Goal: Task Accomplishment & Management: Use online tool/utility

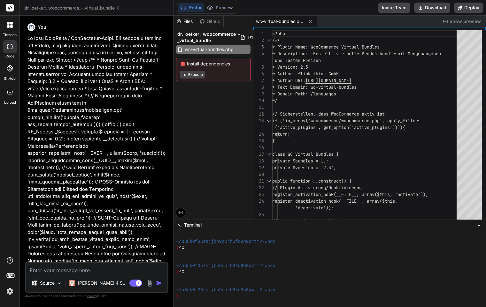
scroll to position [30, 0]
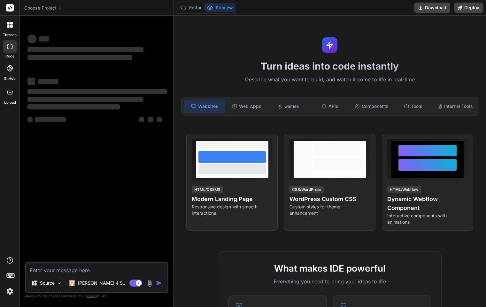
click at [8, 25] on icon at bounding box center [10, 25] width 6 height 6
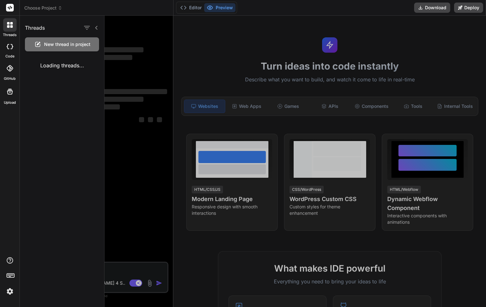
click at [53, 43] on span "New thread in project" at bounding box center [67, 44] width 46 height 6
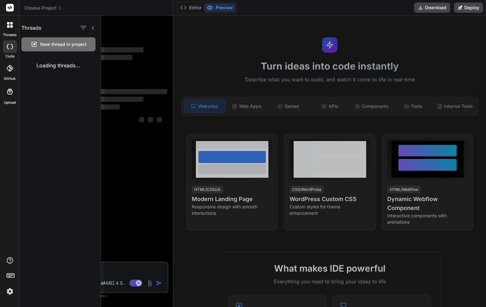
type textarea "x"
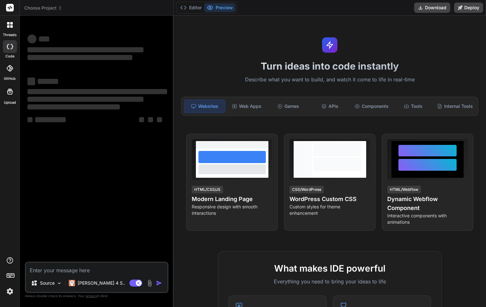
click at [11, 6] on rect at bounding box center [10, 8] width 8 height 8
click at [12, 9] on rect at bounding box center [10, 8] width 8 height 8
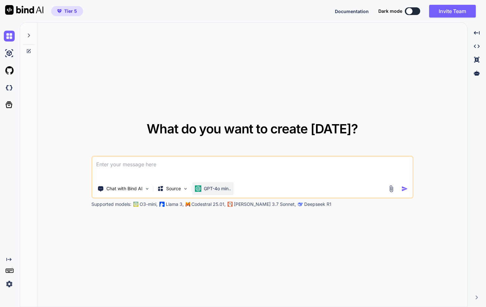
click at [219, 189] on p "GPT-4o min.." at bounding box center [217, 189] width 27 height 6
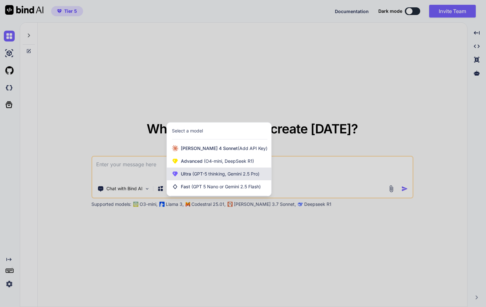
click at [212, 172] on span "(GPT-5 thinking, Gemini 2.5 Pro)" at bounding box center [225, 173] width 68 height 5
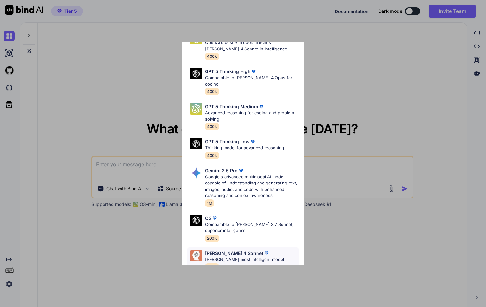
scroll to position [71, 0]
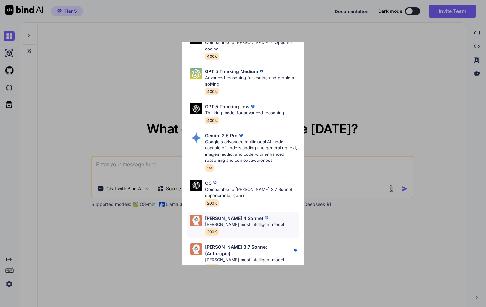
click at [222, 215] on p "[PERSON_NAME] 4 Sonnet" at bounding box center [234, 218] width 58 height 7
type textarea "x"
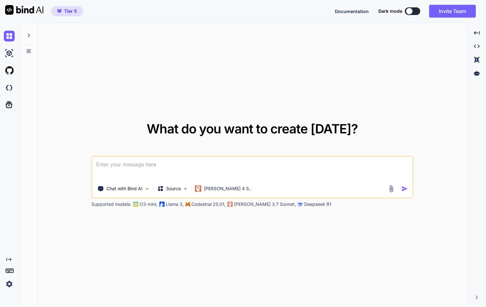
click at [136, 169] on textarea at bounding box center [252, 169] width 320 height 24
type textarea "D"
type textarea "x"
type textarea "Du"
type textarea "x"
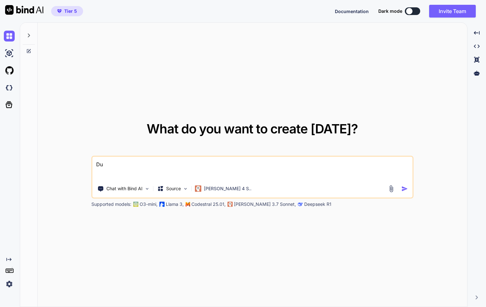
type textarea "Du"
type textarea "x"
type textarea "Du b"
type textarea "x"
type textarea "Du bi"
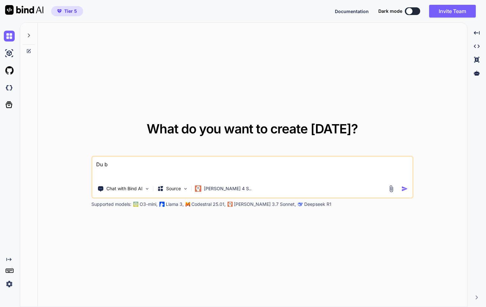
type textarea "x"
type textarea "Du bis"
type textarea "x"
type textarea "Du bist"
type textarea "x"
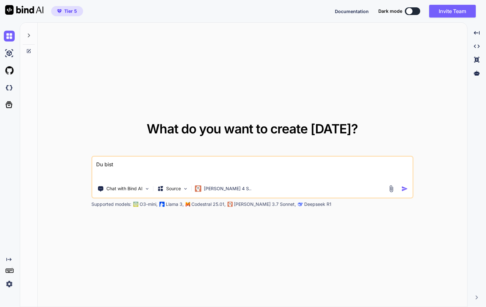
type textarea "Du bist"
type textarea "x"
type textarea "Du bist e"
type textarea "x"
type textarea "Du bist ei"
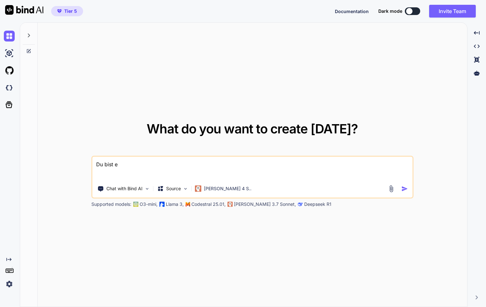
type textarea "x"
type textarea "Du bist ein"
type textarea "x"
type textarea "Du bist ein"
type textarea "x"
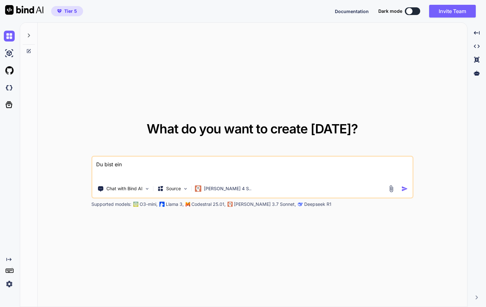
type textarea "Du bist ein W"
type textarea "x"
type textarea "Du bist ein Wo"
type textarea "x"
type textarea "Du bist ein Wor"
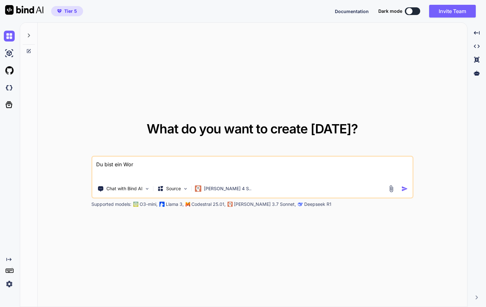
type textarea "x"
type textarea "Du bist ein Word"
type textarea "x"
type textarea "Du bist ein WordP"
type textarea "x"
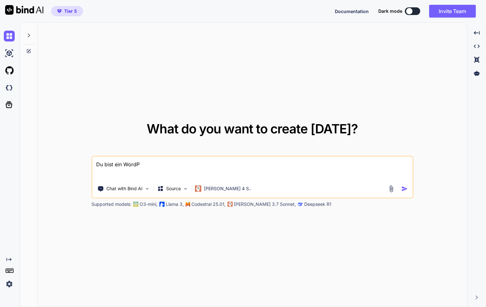
type textarea "Du bist ein WordPr"
type textarea "x"
type textarea "Du bist ein WordPre"
type textarea "x"
type textarea "Du bist ein WordPres"
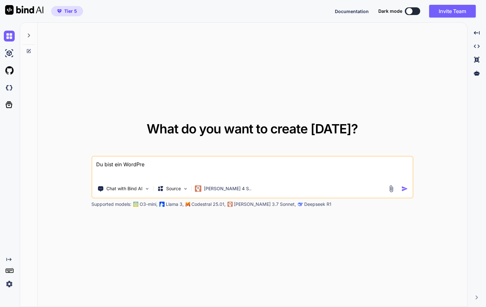
type textarea "x"
type textarea "Du bist ein WordPres-"
type textarea "x"
type textarea "Du bist ein WordPres"
type textarea "x"
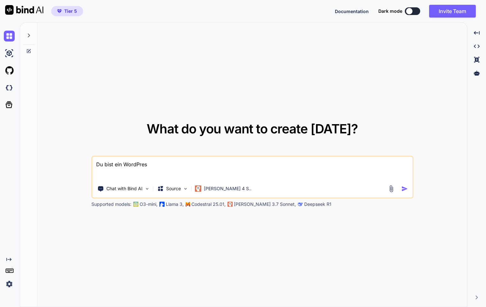
type textarea "Du bist ein WordPress"
type textarea "x"
type textarea "Du bist ein WordPress-"
type textarea "x"
type textarea "Du bist ein WordPress-P"
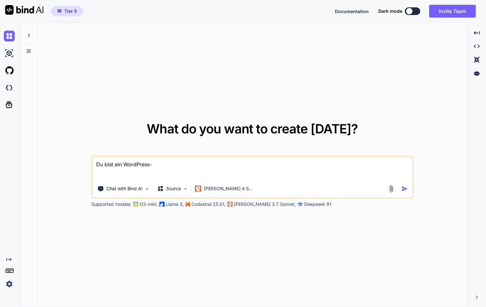
type textarea "x"
type textarea "Du bist ein WordPress-Pr"
type textarea "x"
type textarea "Du bist ein WordPress-Pro"
type textarea "x"
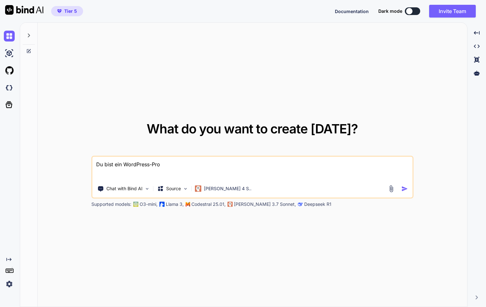
type textarea "Du bist ein WordPress-Prof"
type textarea "x"
type textarea "Du bist ein WordPress-Profi"
type textarea "x"
type textarea "Du bist ein WordPress-Profi."
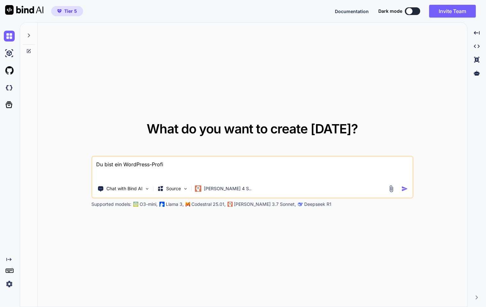
type textarea "x"
type textarea "Du bist ein WordPress-Profi."
type textarea "x"
type textarea "Du bist ein WordPress-Profi. I"
type textarea "x"
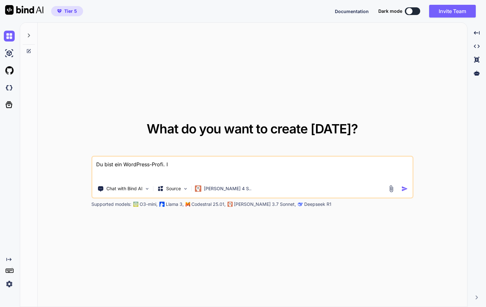
type textarea "Du bist ein WordPress-Profi. Ic"
type textarea "x"
type textarea "Du bist ein WordPress-Profi. Ich"
type textarea "x"
type textarea "Du bist ein WordPress-Profi. Ich"
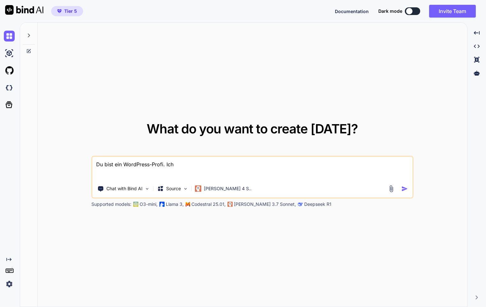
type textarea "x"
type textarea "Du bist ein WordPress-Profi. Ich m"
type textarea "x"
type textarea "Du bist ein WordPress-Profi. Ich mö"
type textarea "x"
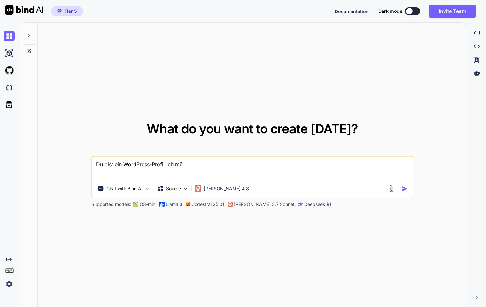
type textarea "Du bist ein WordPress-Profi. Ich möc"
type textarea "x"
type textarea "Du bist ein WordPress-Profi. Ich möch"
type textarea "x"
type textarea "Du bist ein WordPress-Profi. Ich möcht"
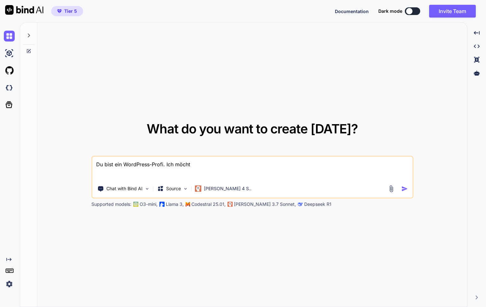
type textarea "x"
type textarea "Du bist ein WordPress-Profi. Ich möchte"
type textarea "x"
type textarea "Du bist ein WordPress-Profi. Ich möchte"
type textarea "x"
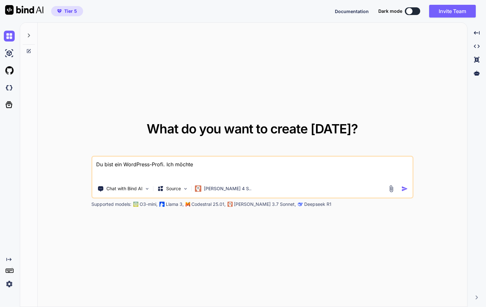
type textarea "Du bist ein WordPress-Profi. Ich möchte d"
type textarea "x"
type textarea "Du bist ein WordPress-Profi. Ich möchte di"
type textarea "x"
type textarea "Du bist ein WordPress-Profi. Ich möchte die"
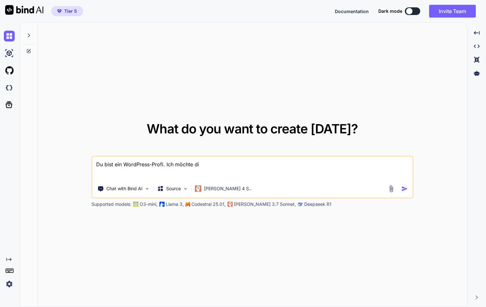
type textarea "x"
type textarea "Du bist ein WordPress-Profi. Ich möchte dies"
type textarea "x"
type textarea "Du bist ein WordPress-Profi. Ich möchte diese"
type textarea "x"
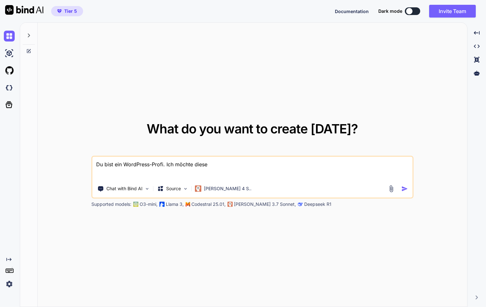
type textarea "Du bist ein WordPress-Profi. Ich möchte diese"
type textarea "x"
type textarea "Du bist ein WordPress-Profi. Ich möchte diese F"
type textarea "x"
type textarea "Du bist ein WordPress-Profi. Ich möchte diese Fu"
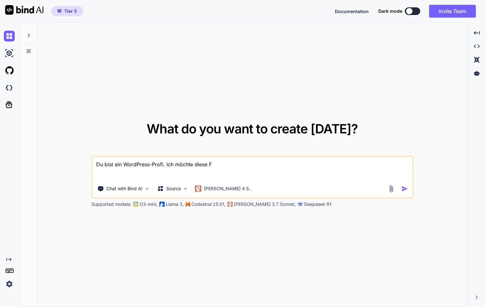
type textarea "x"
type textarea "Du bist ein WordPress-Profi. Ich möchte diese Fun"
type textarea "x"
type textarea "Du bist ein WordPress-Profi. Ich möchte diese Funk"
type textarea "x"
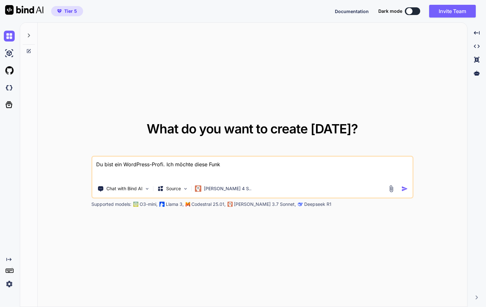
type textarea "Du bist ein WordPress-Profi. Ich möchte diese Funkt"
type textarea "x"
type textarea "Du bist ein WordPress-Profi. Ich möchte diese Funkti"
type textarea "x"
type textarea "Du bist ein WordPress-Profi. Ich möchte diese Funktio"
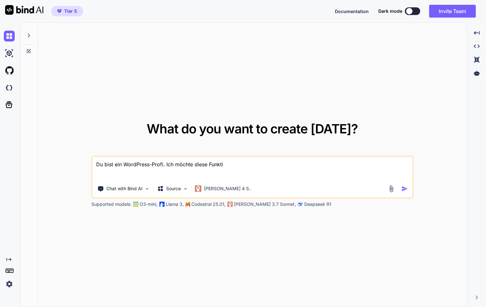
type textarea "x"
type textarea "Du bist ein WordPress-Profi. Ich möchte diese Funktion"
type textarea "x"
type textarea "Du bist ein WordPress-Profi. Ich möchte diese Funktion"
type textarea "x"
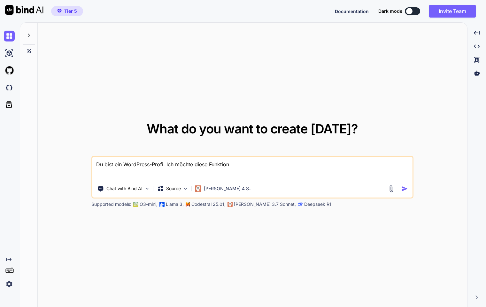
type textarea "Du bist ein WordPress-Profi. Ich möchte diese Funktion e"
type textarea "x"
type textarea "Du bist ein WordPress-Profi. Ich möchte diese Funktion er"
type textarea "x"
type textarea "Du bist ein WordPress-Profi. Ich möchte diese Funktion erw"
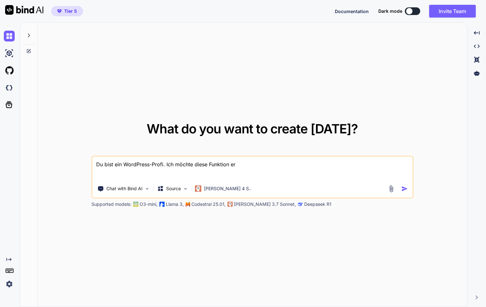
type textarea "x"
type textarea "Du bist ein WordPress-Profi. Ich möchte diese Funktion erwe"
type textarea "x"
type textarea "Du bist ein WordPress-Profi. Ich möchte diese Funktion erwei"
type textarea "x"
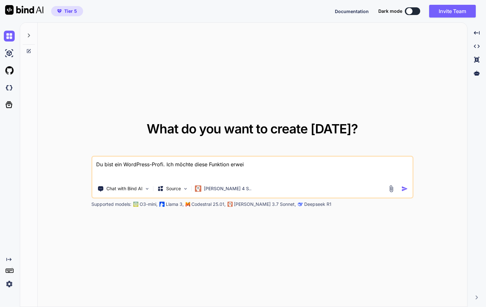
type textarea "Du bist ein WordPress-Profi. Ich möchte diese Funktion erweit"
type textarea "x"
type textarea "Du bist ein WordPress-Profi. Ich möchte diese Funktion erweite"
type textarea "x"
type textarea "Du bist ein WordPress-Profi. Ich möchte diese Funktion erweiter"
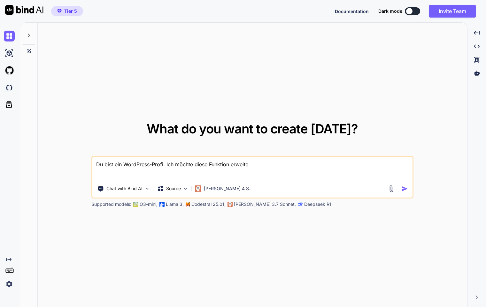
type textarea "x"
type textarea "Du bist ein WordPress-Profi. Ich möchte diese Funktion erweitern"
type textarea "x"
type textarea "Du bist ein WordPress-Profi. Ich möchte diese Funktion erweitern"
type textarea "x"
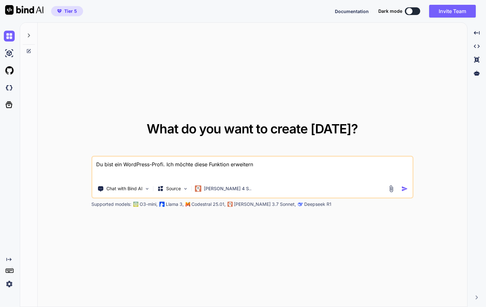
type textarea "Du bist ein WordPress-Profi. Ich möchte diese Funktion erweitern a"
type textarea "x"
type textarea "Du bist ein WordPress-Profi. Ich möchte diese Funktion erweitern au"
type textarea "x"
type textarea "Du bist ein WordPress-Profi. Ich möchte diese Funktion erweitern auf"
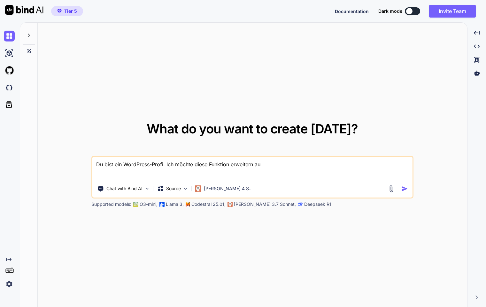
type textarea "x"
type textarea "Du bist ein WordPress-Profi. Ich möchte diese Funktion erweitern auf"
type textarea "x"
type textarea "Du bist ein WordPress-Profi. Ich möchte diese Funktion erweitern auf e"
type textarea "x"
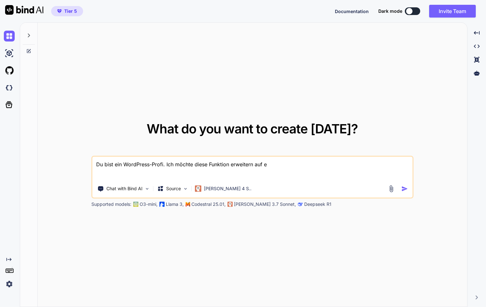
type textarea "Du bist ein WordPress-Profi. Ich möchte diese Funktion erweitern auf ei"
type textarea "x"
type textarea "Du bist ein WordPress-Profi. Ich möchte diese Funktion erweitern auf ein"
type textarea "x"
type textarea "Du bist ein WordPress-Profi. Ich möchte diese Funktion erweitern auf eine"
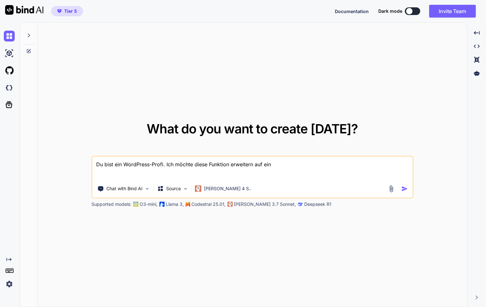
type textarea "x"
type textarea "Du bist ein WordPress-Profi. Ich möchte diese Funktion erweitern auf ein"
type textarea "x"
type textarea "Du bist ein WordPress-Profi. Ich möchte diese Funktion erweitern auf ein"
type textarea "x"
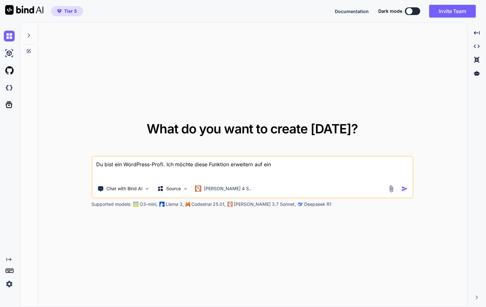
type textarea "Du bist ein WordPress-Profi. Ich möchte diese Funktion erweitern auf ein D"
type textarea "x"
type textarea "Du bist ein WordPress-Profi. Ich möchte diese Funktion erweitern auf ein DE"
type textarea "x"
type textarea "Du bist ein WordPress-Profi. Ich möchte diese Funktion erweitern auf ein DEL"
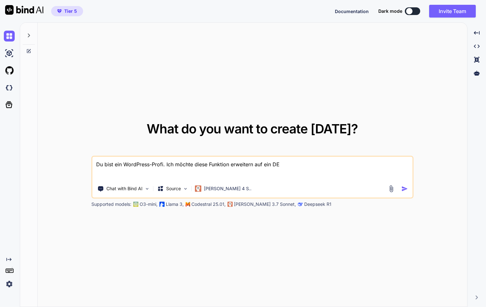
type textarea "x"
type textarea "Du bist ein WordPress-Profi. Ich möchte diese Funktion erweitern auf ein DELE"
type textarea "x"
type textarea "Du bist ein WordPress-Profi. Ich möchte diese Funktion erweitern auf ein DELET"
type textarea "x"
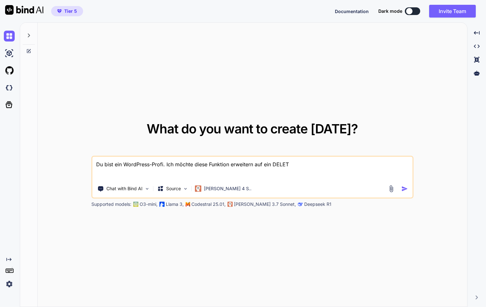
type textarea "Du bist ein WordPress-Profi. Ich möchte diese Funktion erweitern auf ein DELETE"
type textarea "x"
type textarea "Du bist ein WordPress-Profi. Ich möchte diese Funktion erweitern auf ein DELETE-"
type textarea "x"
type textarea "Du bist ein WordPress-Profi. Ich möchte diese Funktion erweitern auf ein DELETE…"
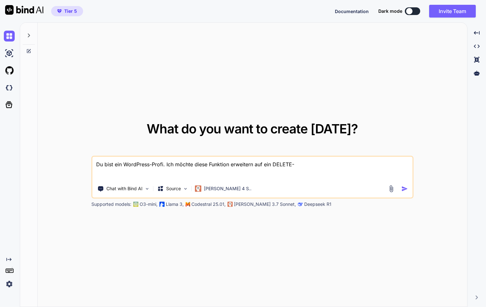
type textarea "x"
type textarea "Du bist ein WordPress-Profi. Ich möchte diese Funktion erweitern auf ein DELETE…"
type textarea "x"
type textarea "Du bist ein WordPress-Profi. Ich möchte diese Funktion erweitern auf ein DELETE…"
type textarea "x"
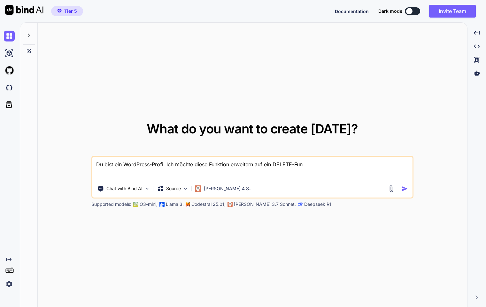
type textarea "Du bist ein WordPress-Profi. Ich möchte diese Funktion erweitern auf ein DELETE…"
type textarea "x"
type textarea "Du bist ein WordPress-Profi. Ich möchte diese Funktion erweitern auf ein DELETE…"
type textarea "x"
type textarea "Du bist ein WordPress-Profi. Ich möchte diese Funktion erweitern auf ein DELETE…"
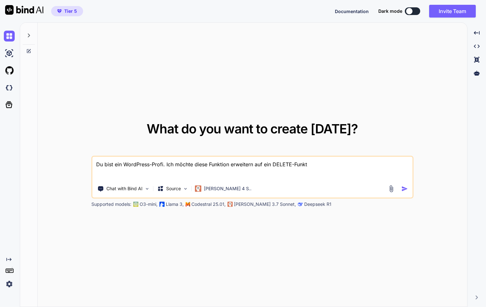
type textarea "x"
type textarea "Du bist ein WordPress-Profi. Ich möchte diese Funktion erweitern auf ein DELETE…"
type textarea "x"
type textarea "Du bist ein WordPress-Profi. Ich möchte diese Funktion erweitern auf ein DELETE…"
type textarea "x"
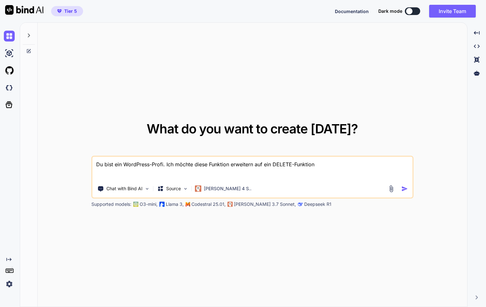
type textarea "Du bist ein WordPress-Profi. Ich möchte diese Funktion erweitern auf ein DELETE…"
type textarea "x"
type textarea "Du bist ein WordPress-Profi. Ich möchte diese Funktion erweitern auf ein DELETE…"
type textarea "x"
type textarea "Du bist ein WordPress-Profi. Ich möchte diese Funktion erweitern auf ein DELETE…"
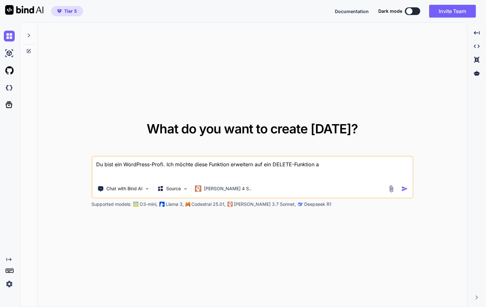
type textarea "x"
type textarea "Du bist ein WordPress-Profi. Ich möchte diese Funktion erweitern auf ein DELETE…"
type textarea "x"
type textarea "Du bist ein WordPress-Profi. Ich möchte diese Funktion erweitern auf ein DELETE…"
type textarea "x"
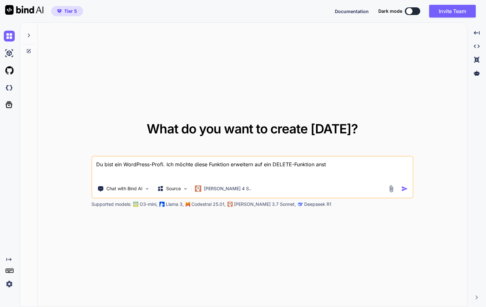
type textarea "Du bist ein WordPress-Profi. Ich möchte diese Funktion erweitern auf ein DELETE…"
type textarea "x"
type textarea "Du bist ein WordPress-Profi. Ich möchte diese Funktion erweitern auf ein DELETE…"
type textarea "x"
type textarea "Du bist ein WordPress-Profi. Ich möchte diese Funktion erweitern auf ein DELETE…"
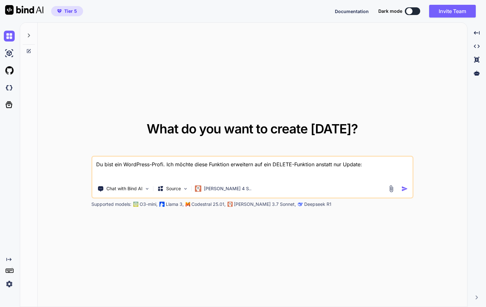
paste textarea "public function delete_booking($id) { return $this->wpdb->update( $this->wpdb->…"
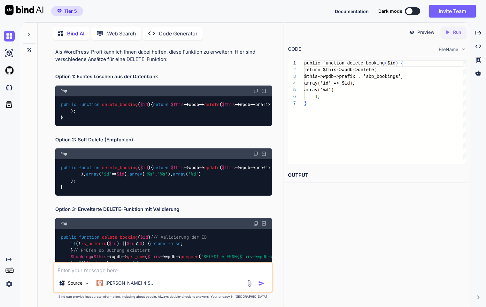
scroll to position [29, 0]
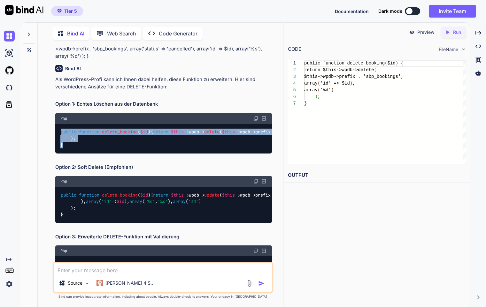
drag, startPoint x: 72, startPoint y: 172, endPoint x: 56, endPoint y: 133, distance: 42.3
click at [56, 133] on div "public function delete_booking ( $id ) { return $this ->wpdb-> delete ( $this -…" at bounding box center [163, 139] width 216 height 30
copy code "public function delete_booking ( $id ) { return $this ->wpdb-> delete ( $this -…"
